Goal: Complete application form: Complete application form

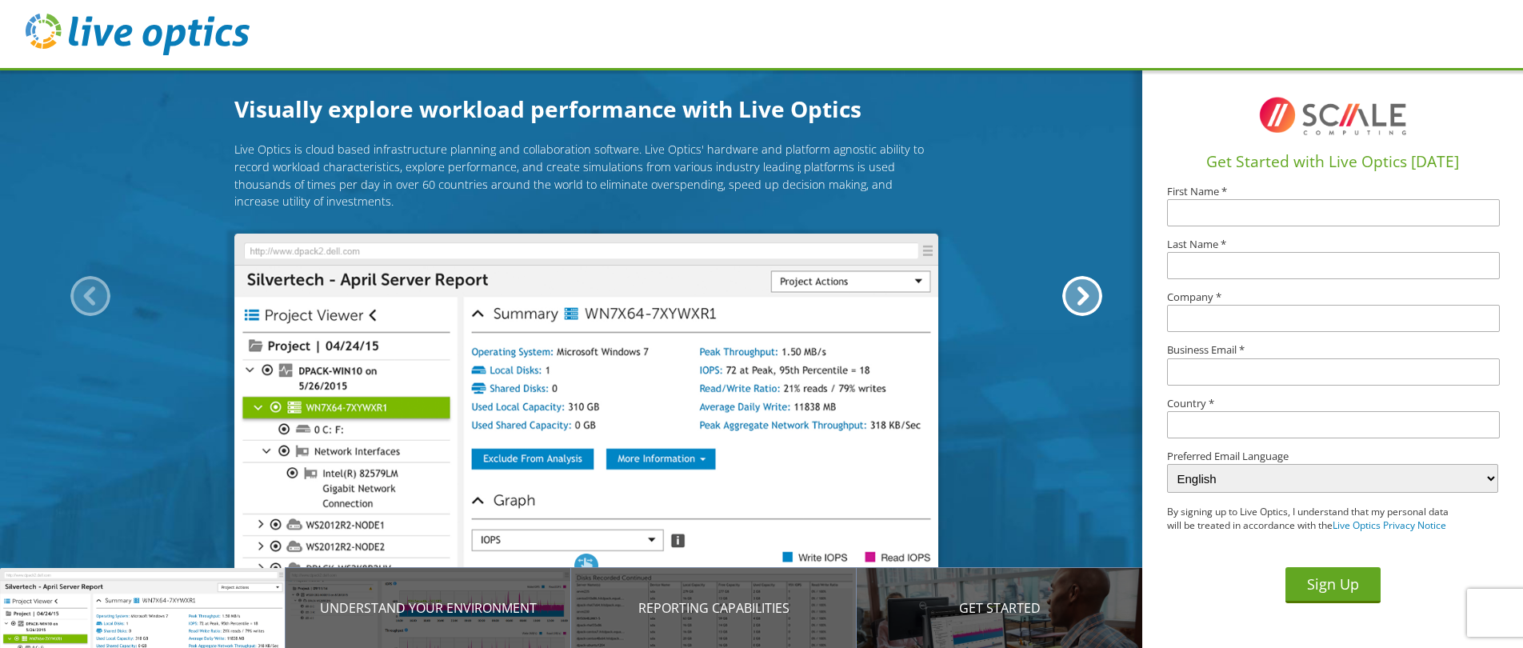
click at [1217, 217] on input "text" at bounding box center [1333, 212] width 333 height 27
click at [1088, 293] on div at bounding box center [1082, 296] width 40 height 40
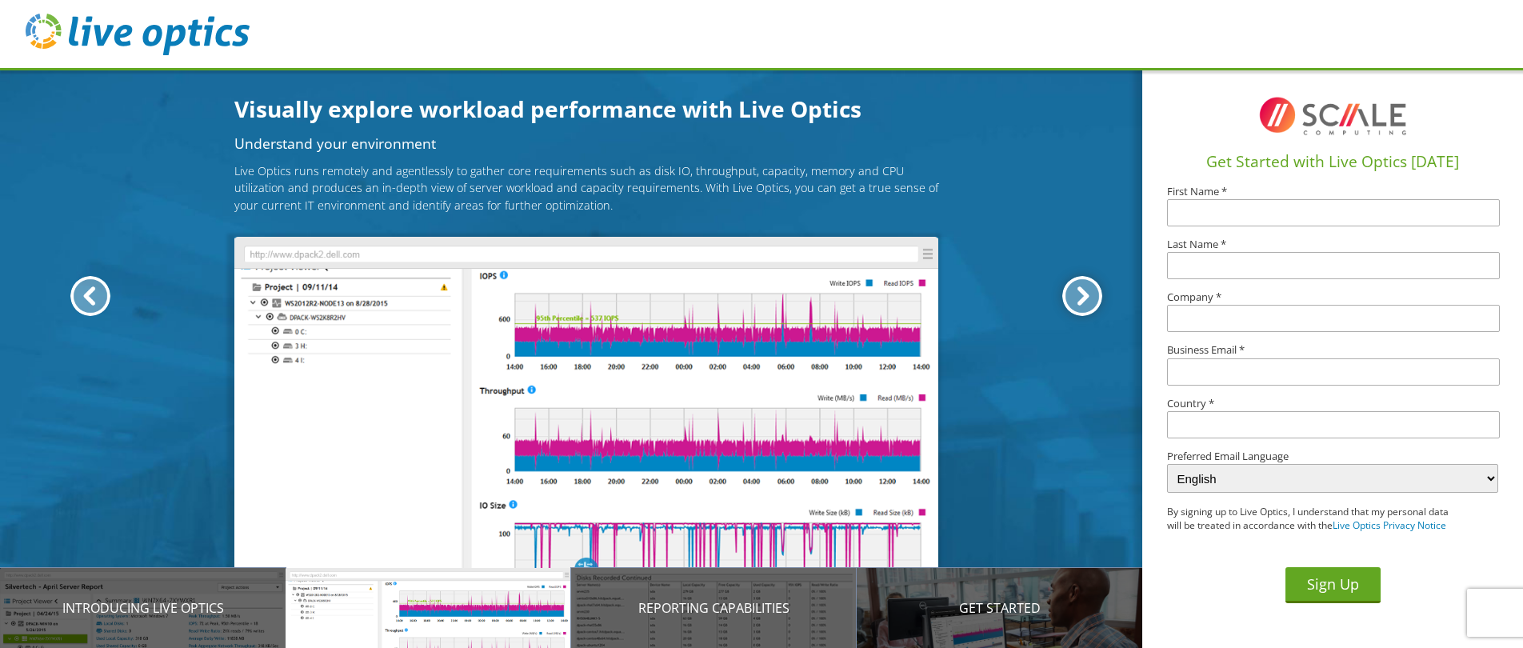
click at [1088, 293] on div at bounding box center [1082, 296] width 40 height 40
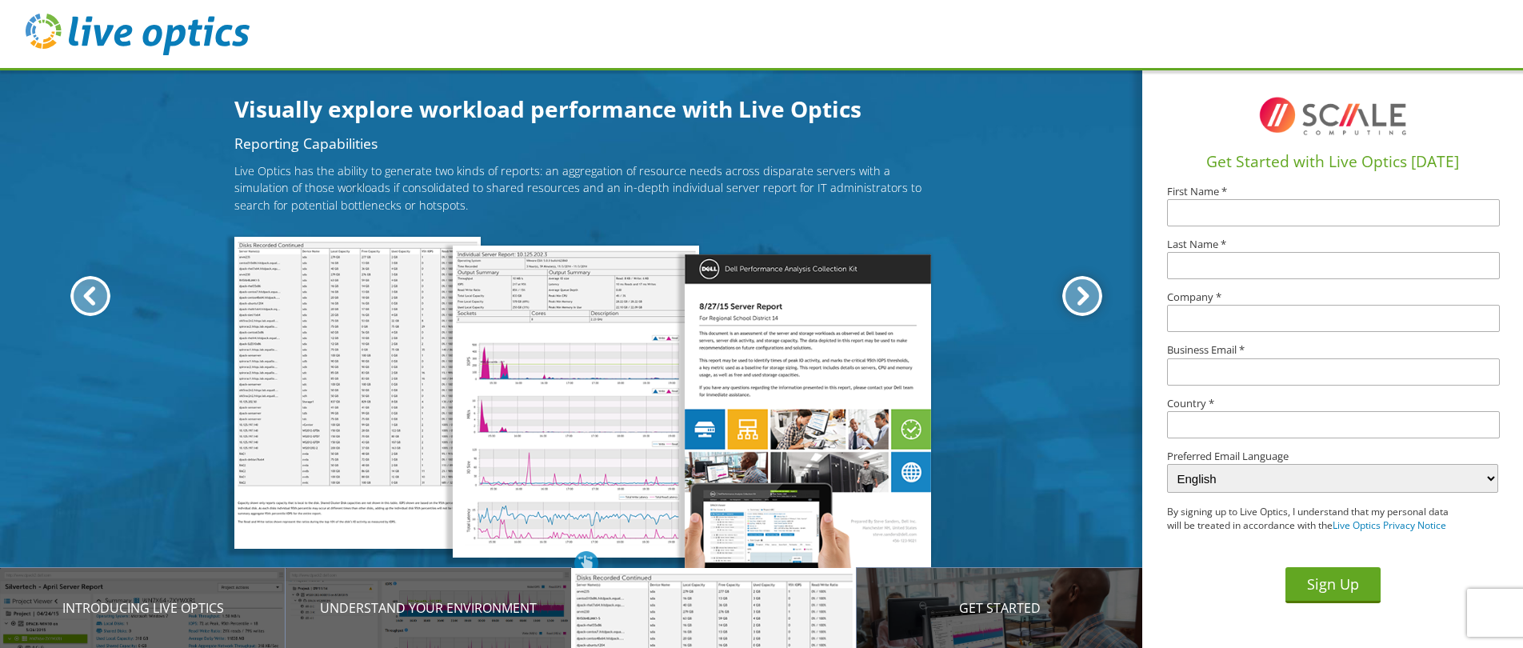
click at [1088, 293] on div at bounding box center [1082, 296] width 40 height 40
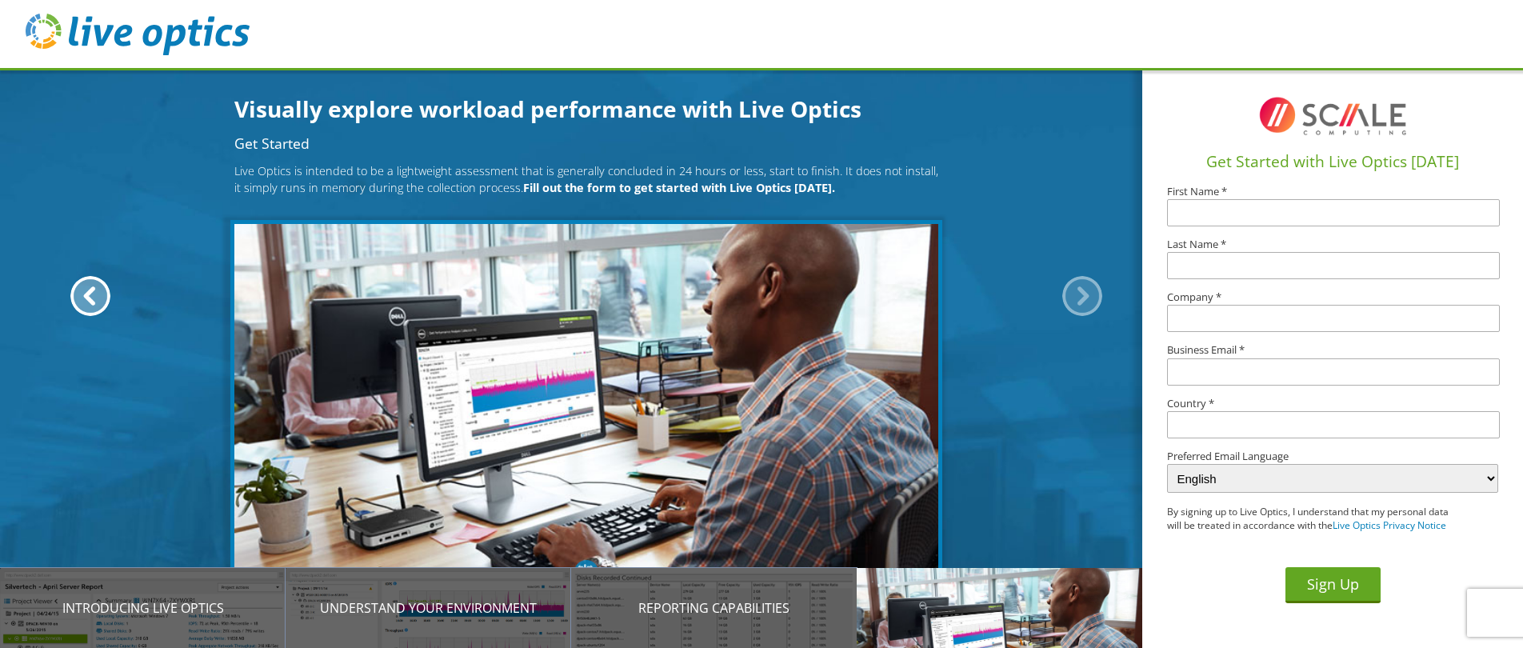
click at [1259, 225] on input "text" at bounding box center [1333, 212] width 333 height 27
click at [1261, 214] on input "text" at bounding box center [1333, 212] width 333 height 27
type input "Derek"
type input "Williams"
type input "S"
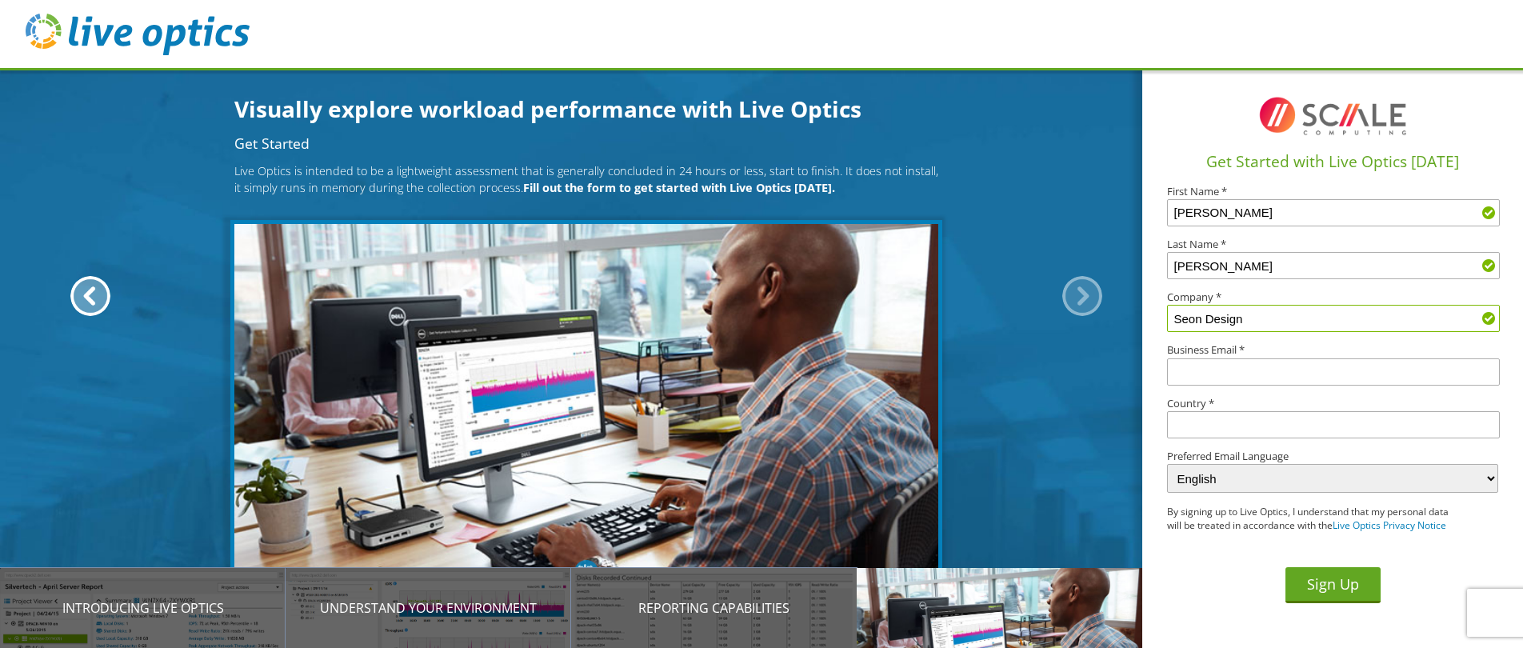
type input "Seon Design"
type input "S"
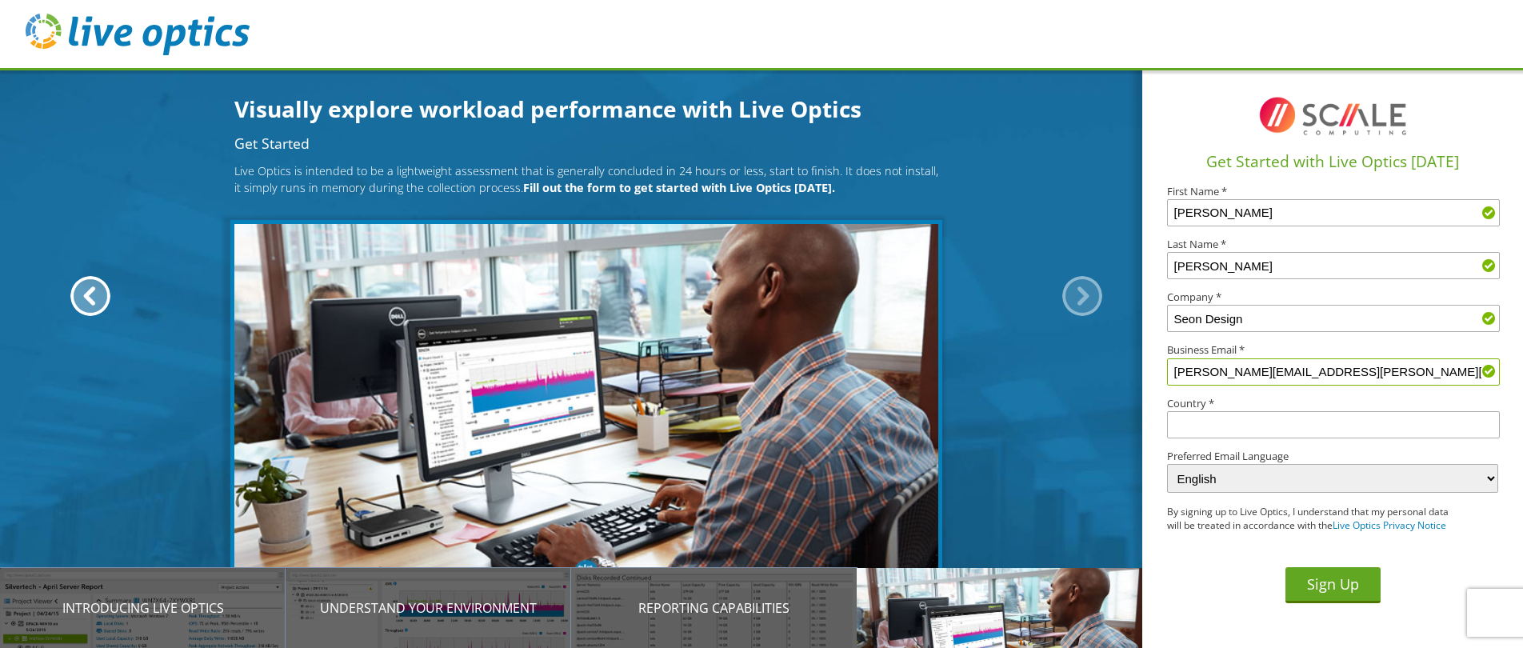
type input "Derek.williams@safefleet.net"
type input "[GEOGRAPHIC_DATA]"
click at [1336, 593] on button "Sign Up" at bounding box center [1332, 585] width 95 height 36
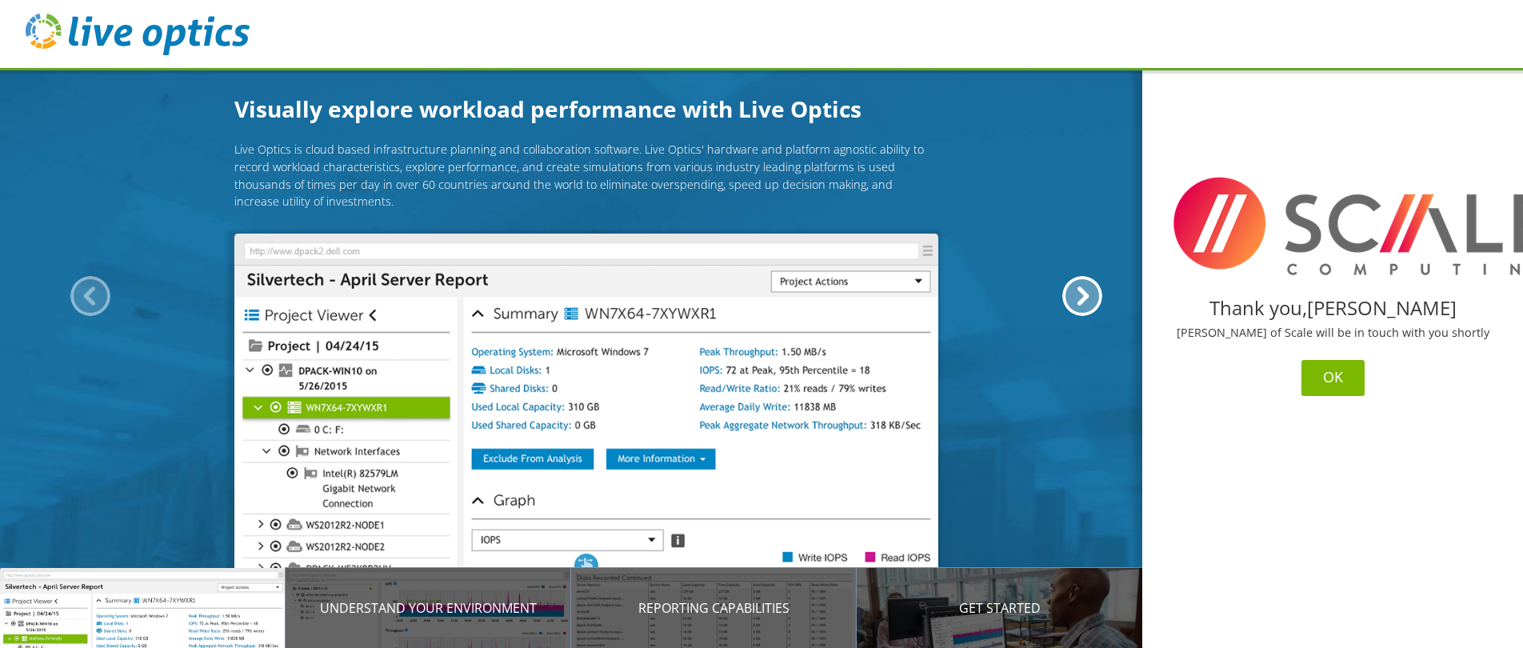
click at [1327, 381] on button "OK" at bounding box center [1332, 378] width 63 height 36
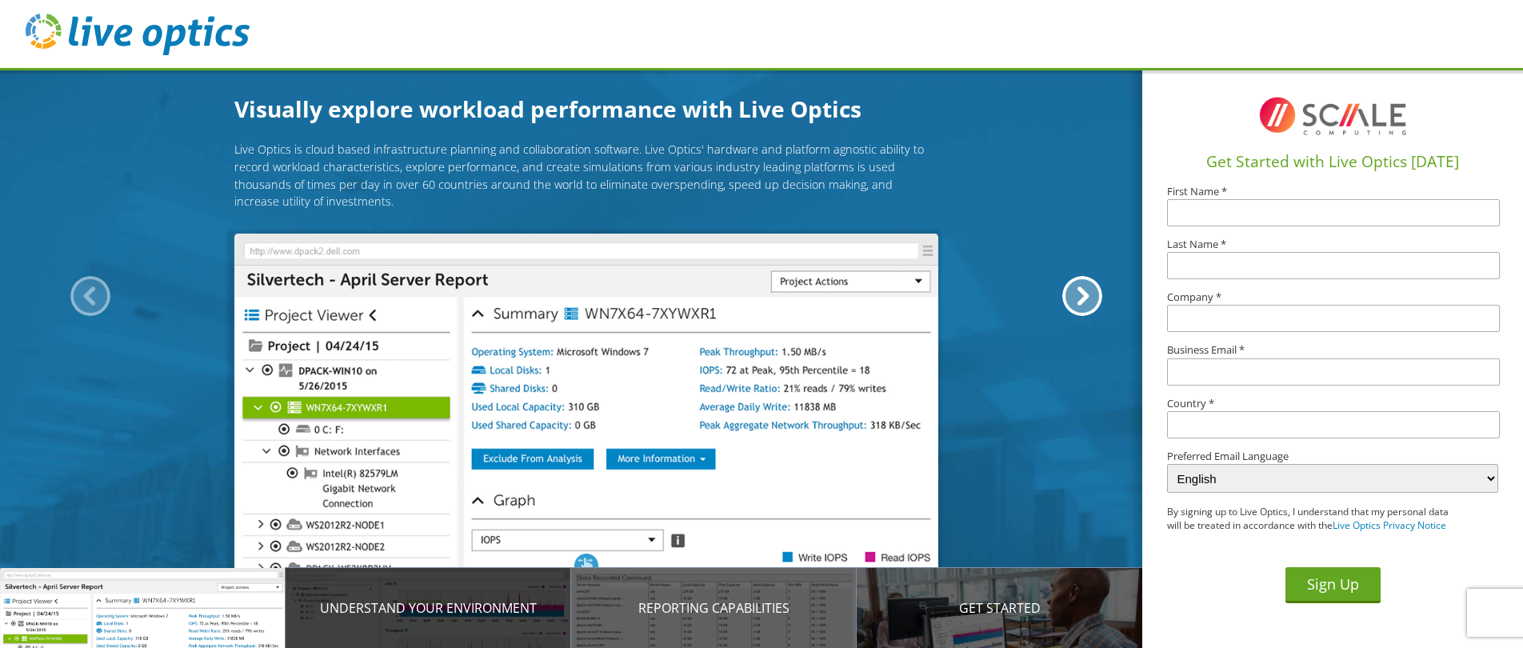
click at [425, 608] on p "Understand your environment" at bounding box center [427, 607] width 285 height 19
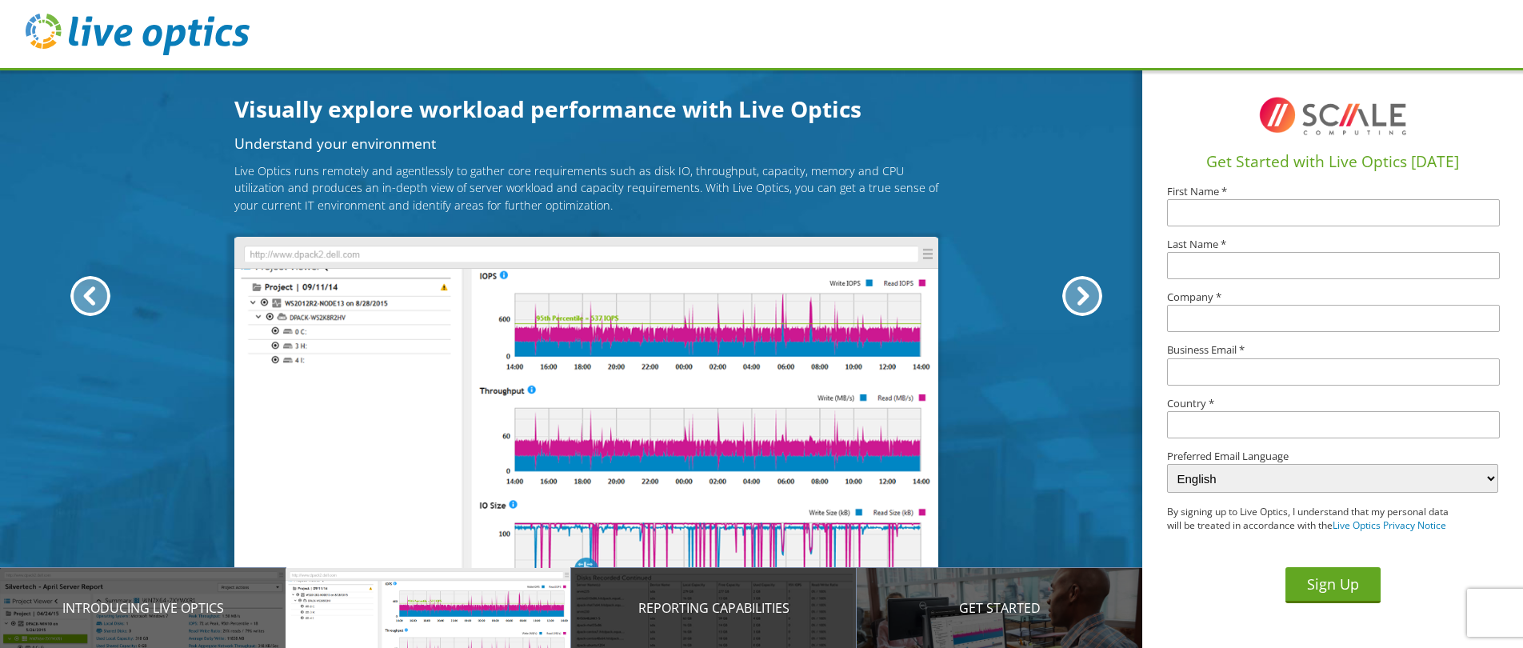
click at [704, 614] on p "Reporting Capabilities" at bounding box center [713, 607] width 285 height 19
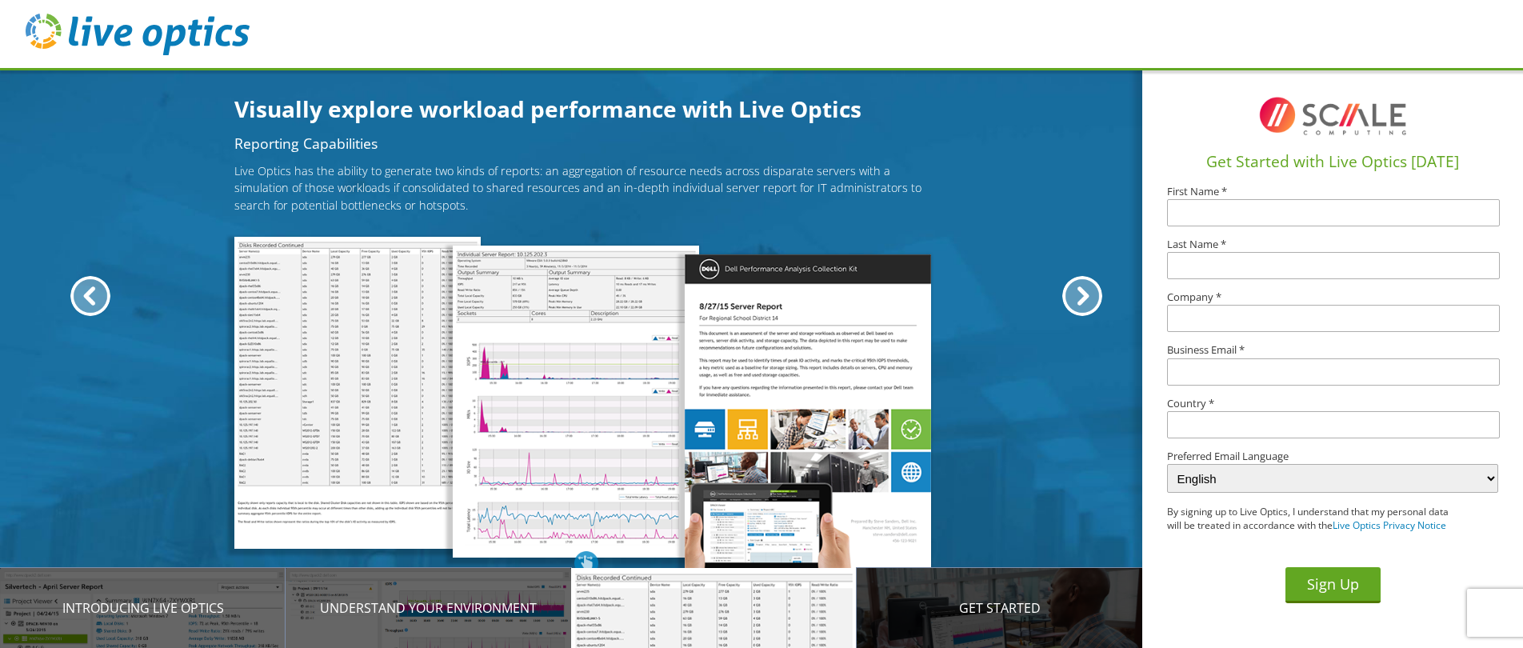
click at [986, 609] on p "Get Started" at bounding box center [998, 607] width 285 height 19
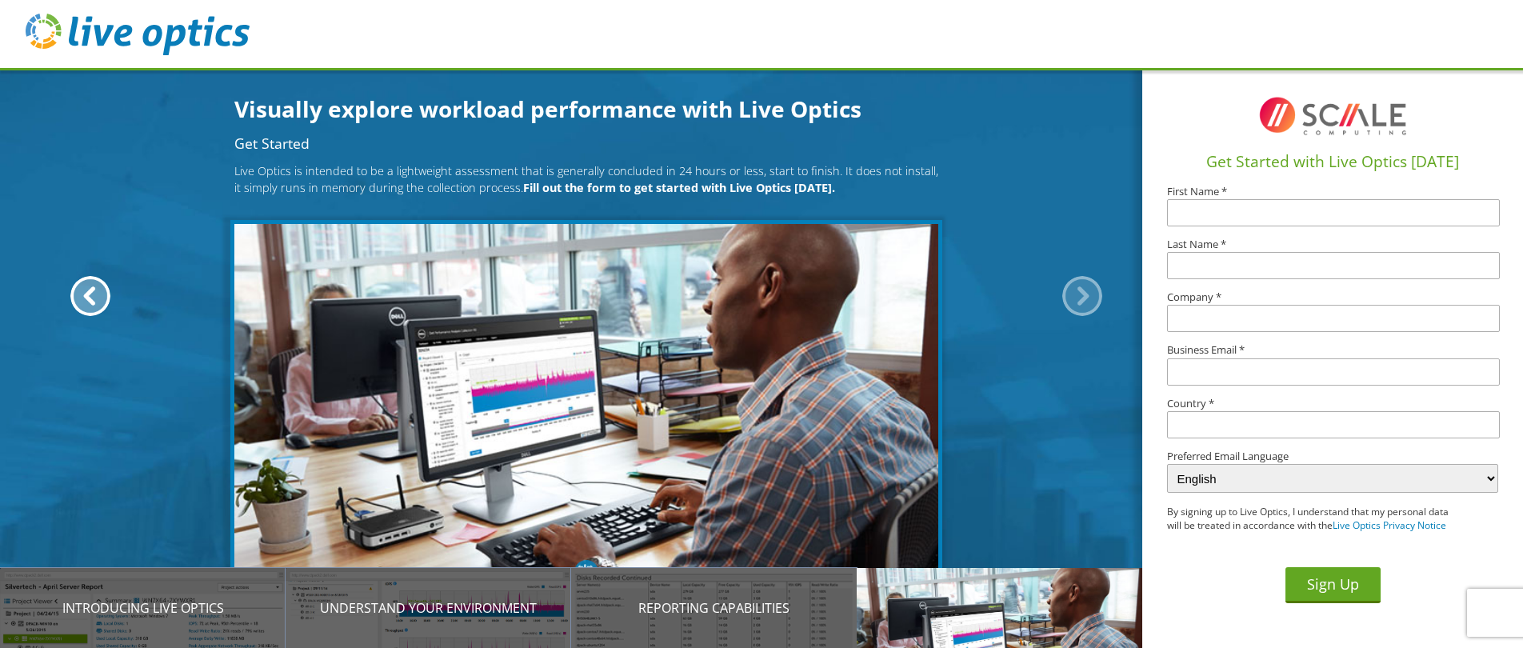
click at [1076, 293] on div at bounding box center [1082, 296] width 40 height 40
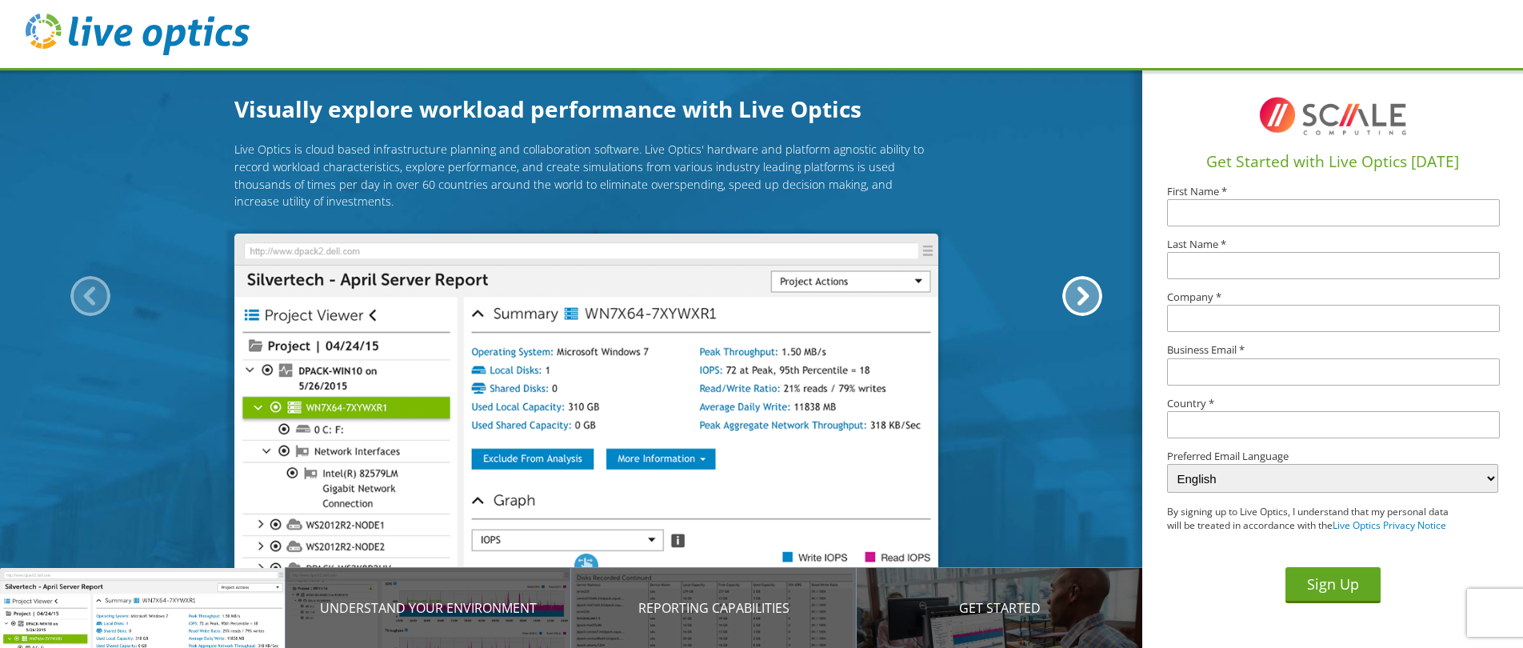
click at [190, 597] on div "Introducing Live Optics" at bounding box center [142, 608] width 285 height 80
click at [1090, 289] on div at bounding box center [1082, 296] width 40 height 40
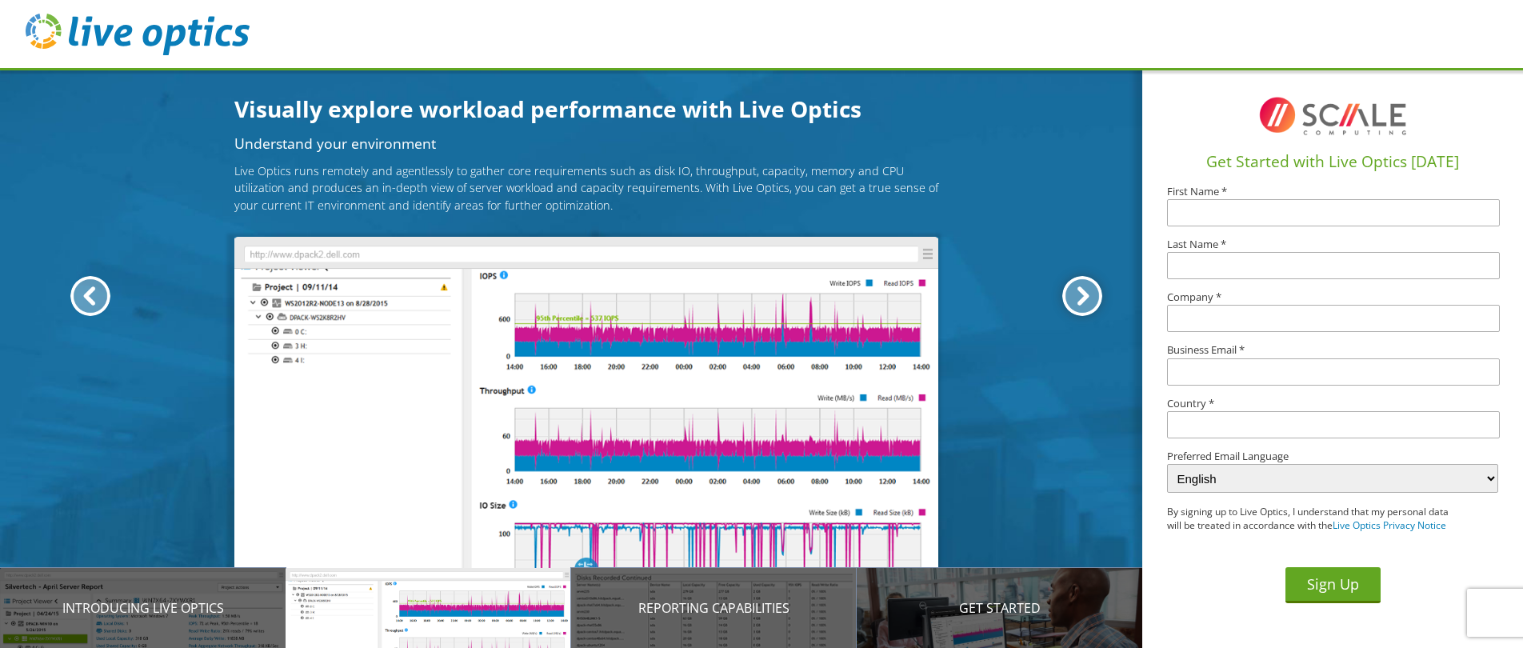
click at [1088, 287] on div at bounding box center [1082, 296] width 40 height 40
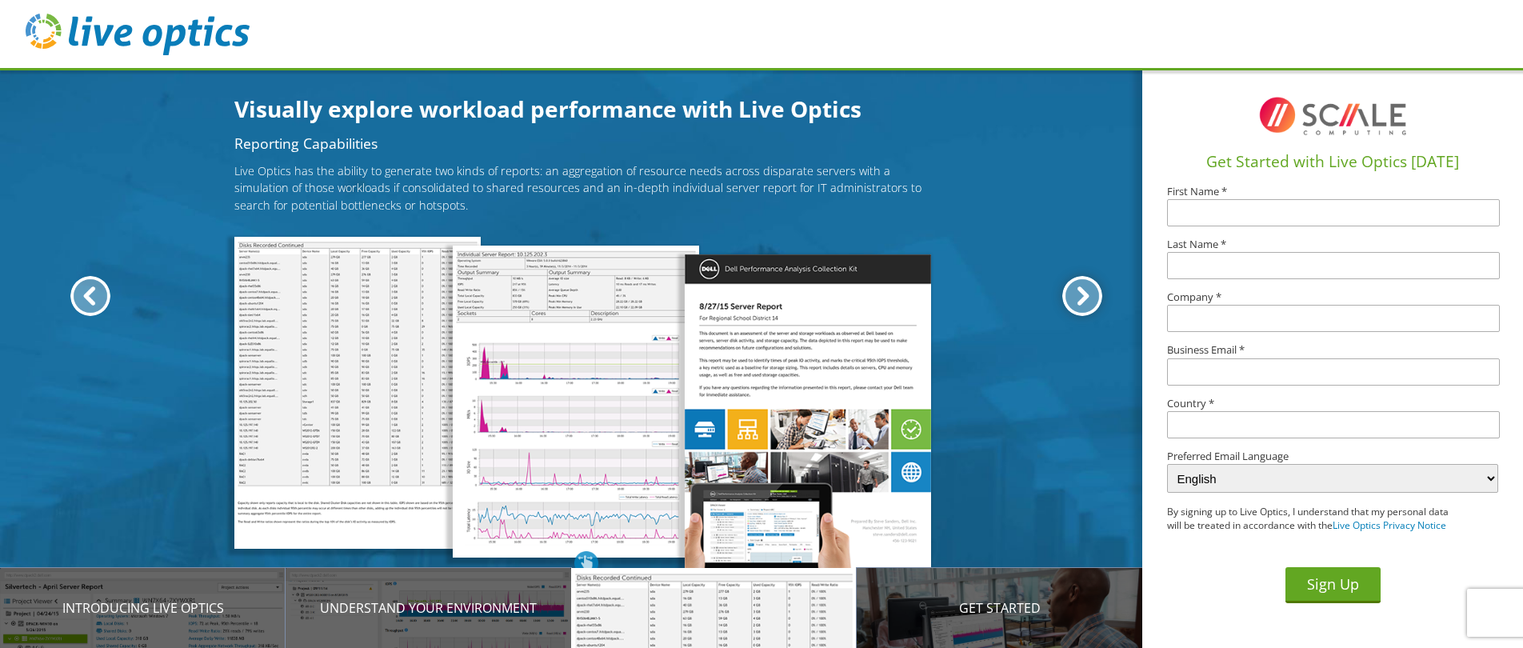
click at [1088, 287] on div at bounding box center [1082, 296] width 40 height 40
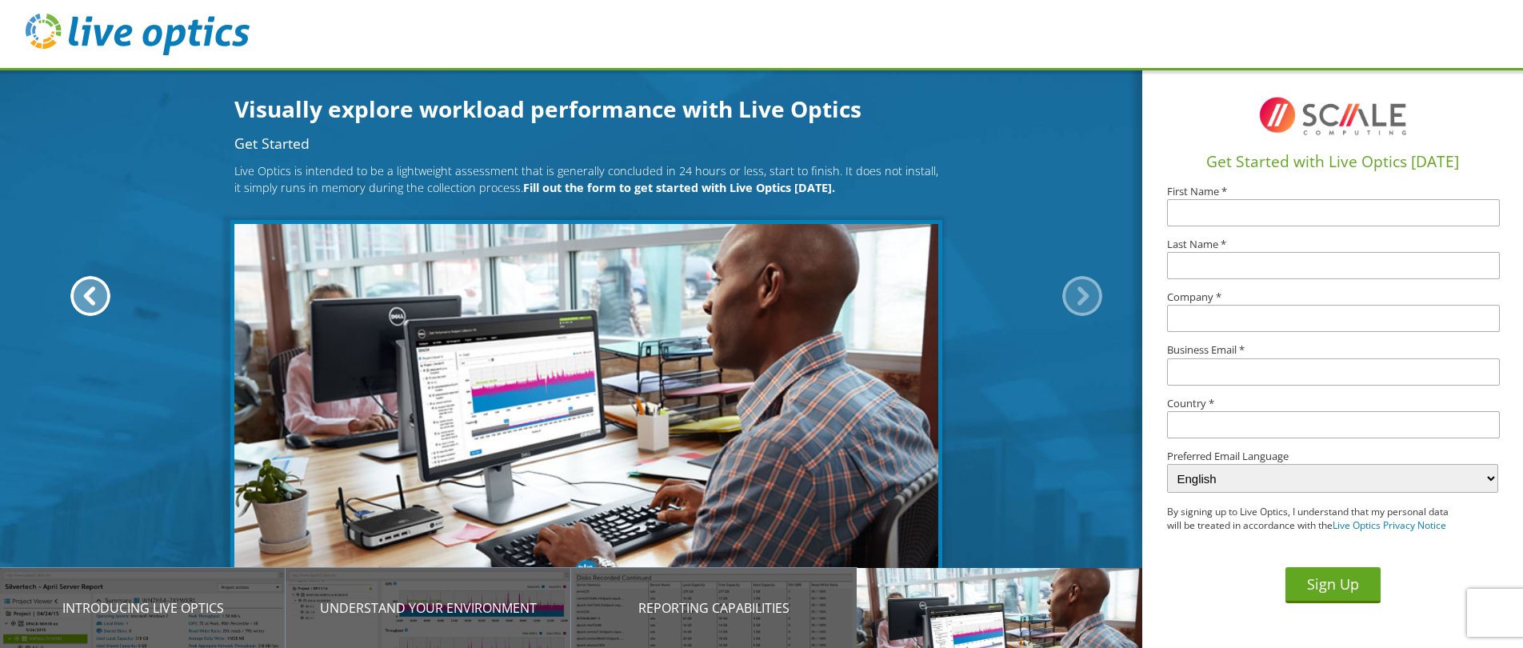
drag, startPoint x: 657, startPoint y: 190, endPoint x: 652, endPoint y: 203, distance: 14.0
click at [658, 190] on b "Fill out the form to get started with Live Optics [DATE]." at bounding box center [679, 187] width 312 height 15
